Goal: Browse casually

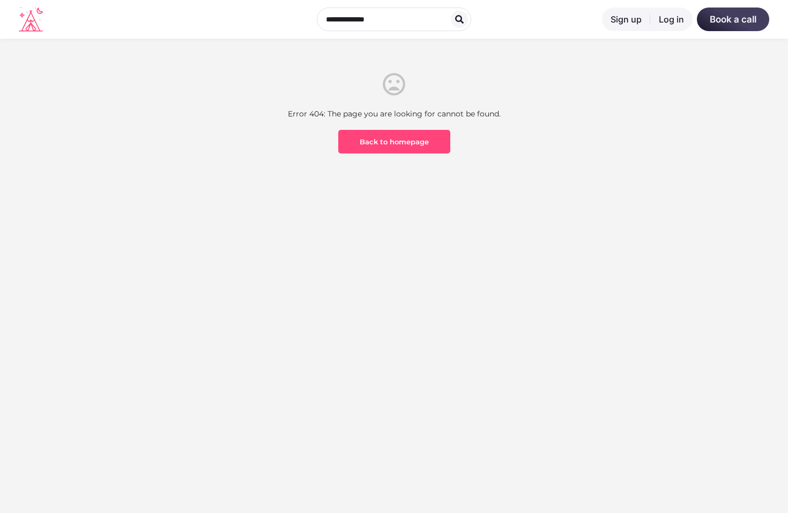
scroll to position [315, 0]
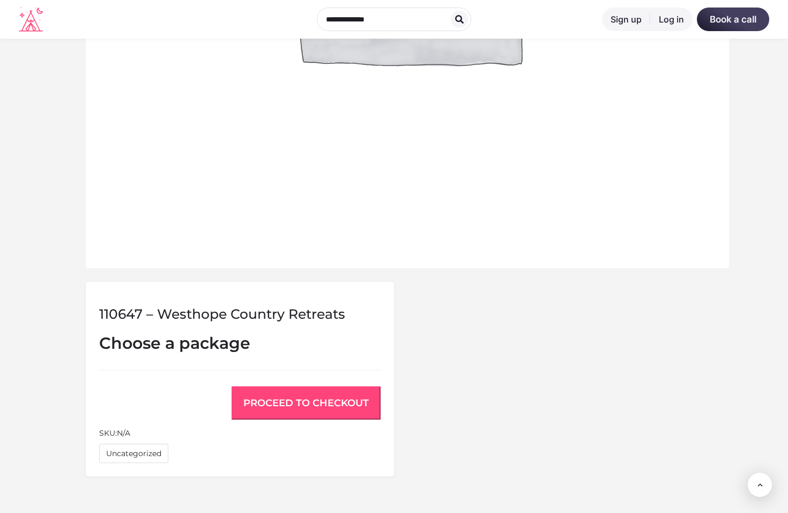
scroll to position [789, 0]
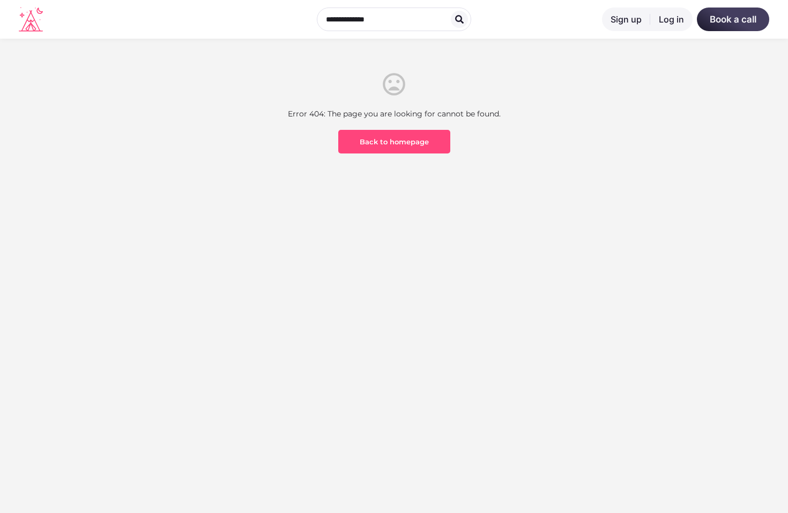
scroll to position [315, 0]
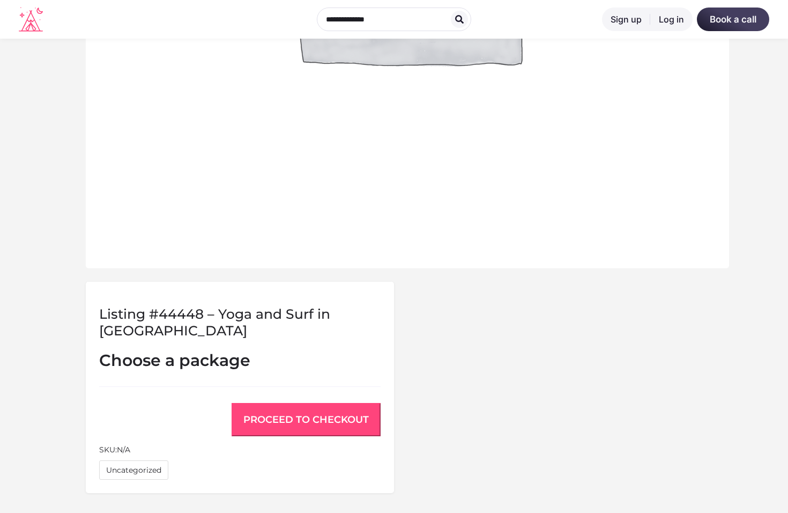
scroll to position [806, 0]
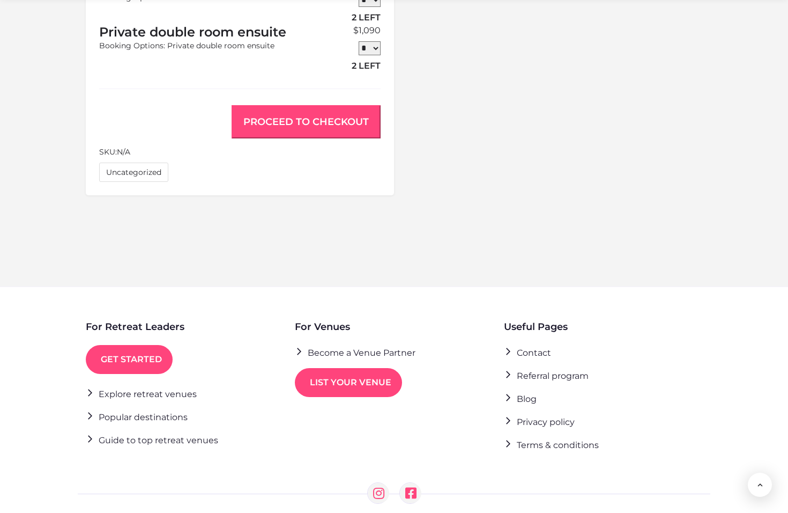
scroll to position [943, 0]
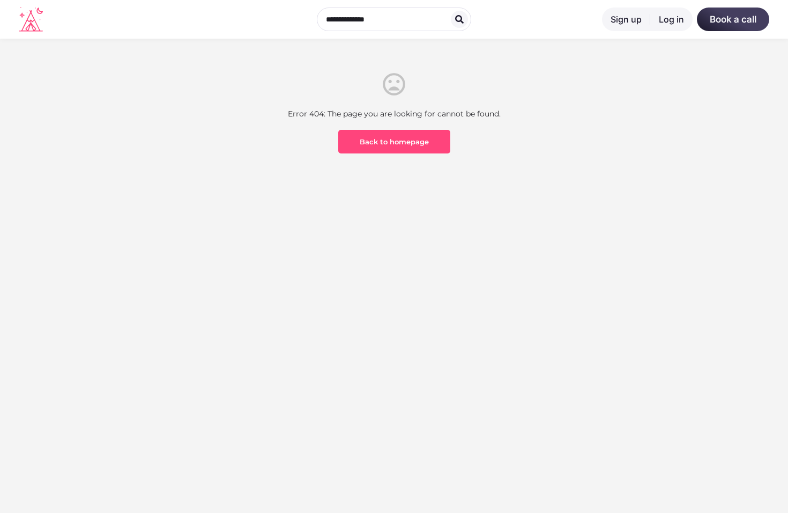
scroll to position [315, 0]
